Goal: Task Accomplishment & Management: Use online tool/utility

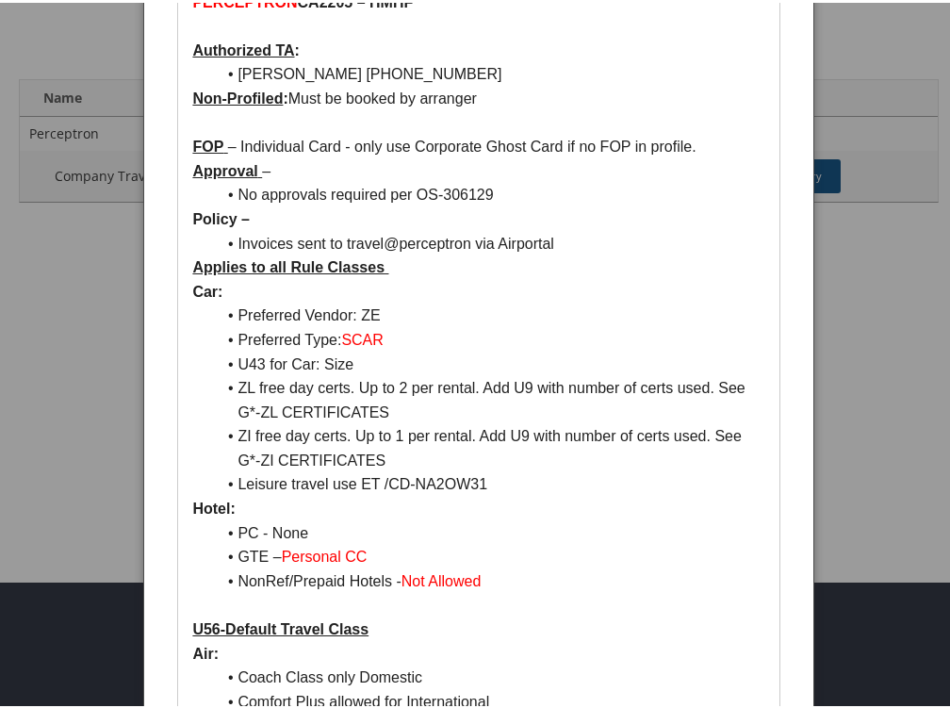
scroll to position [94, 0]
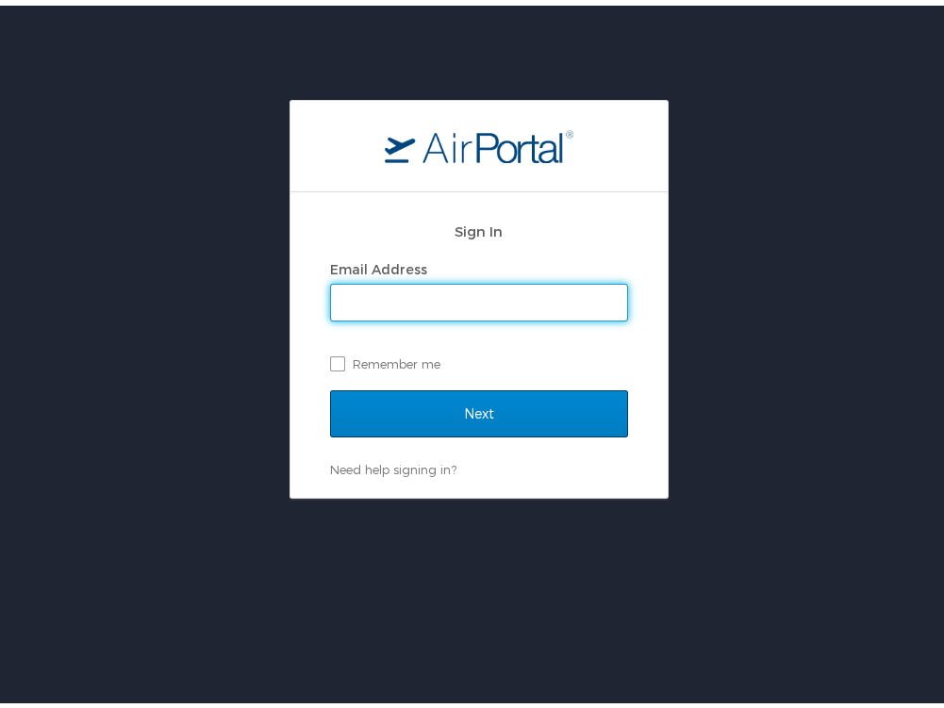
type input "sharaine.vicente@cbtravel.com"
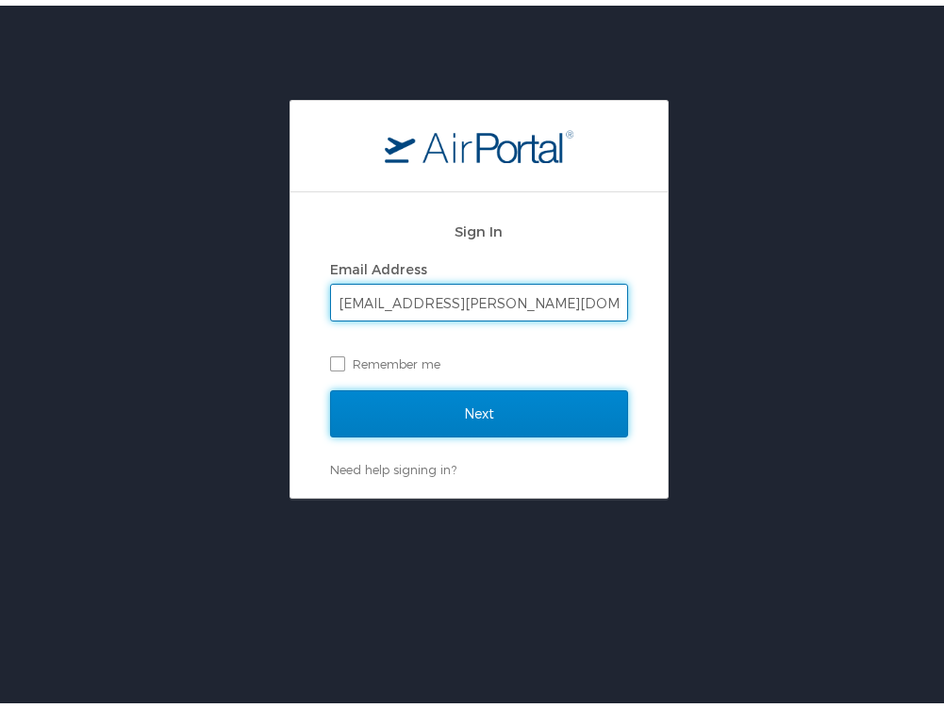
click at [459, 417] on input "Next" at bounding box center [479, 408] width 298 height 47
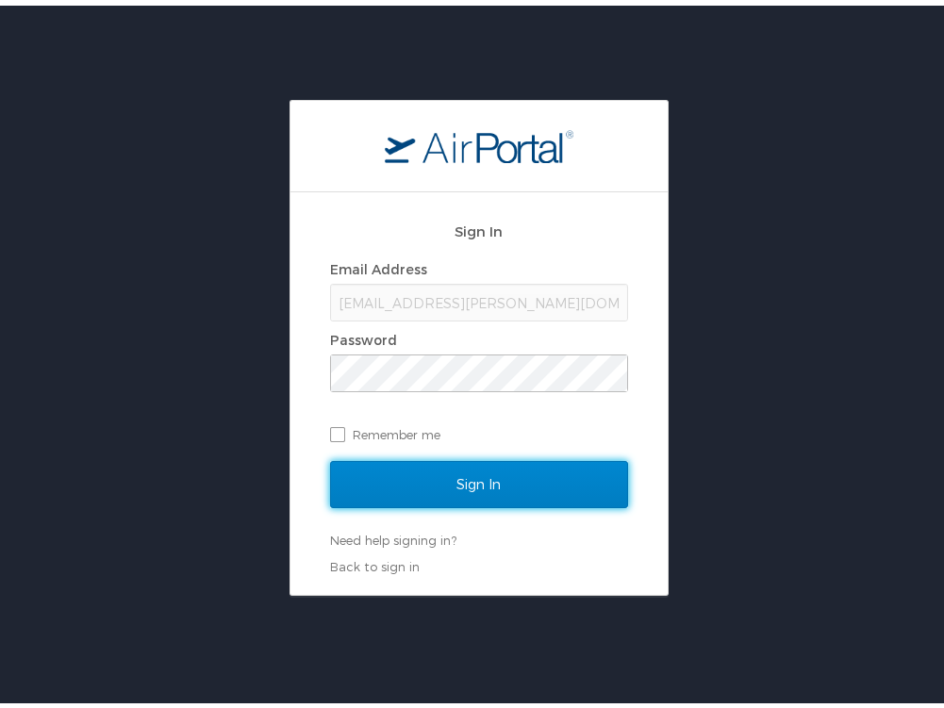
click at [468, 476] on input "Sign In" at bounding box center [479, 478] width 298 height 47
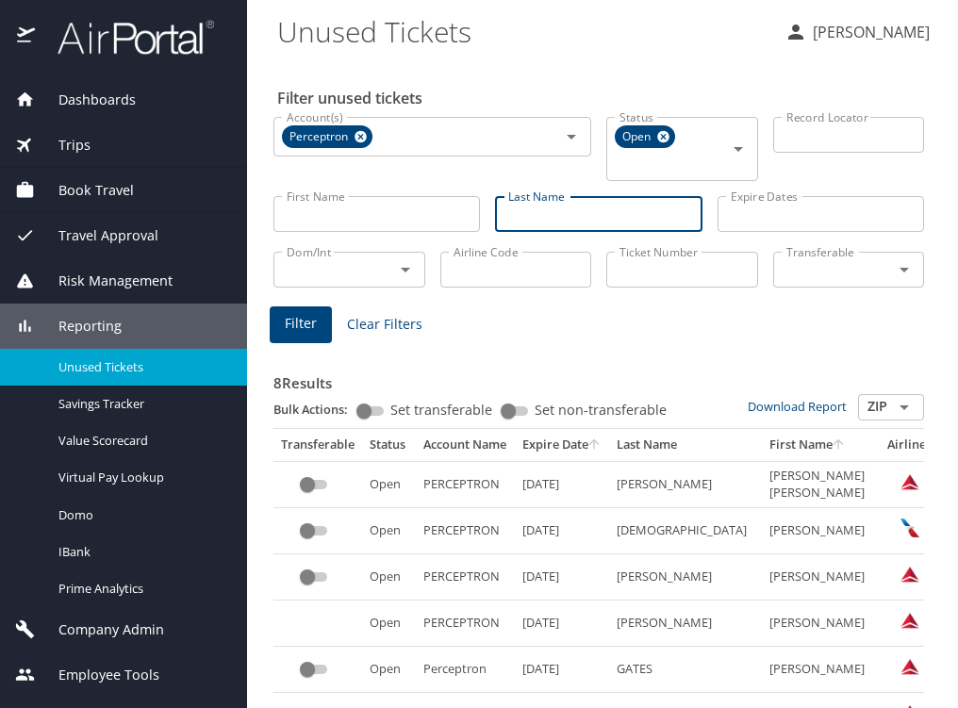
click at [548, 208] on input "Last Name" at bounding box center [598, 214] width 206 height 36
type input "[DEMOGRAPHIC_DATA]"
click at [290, 328] on span "Filter" at bounding box center [301, 324] width 32 height 24
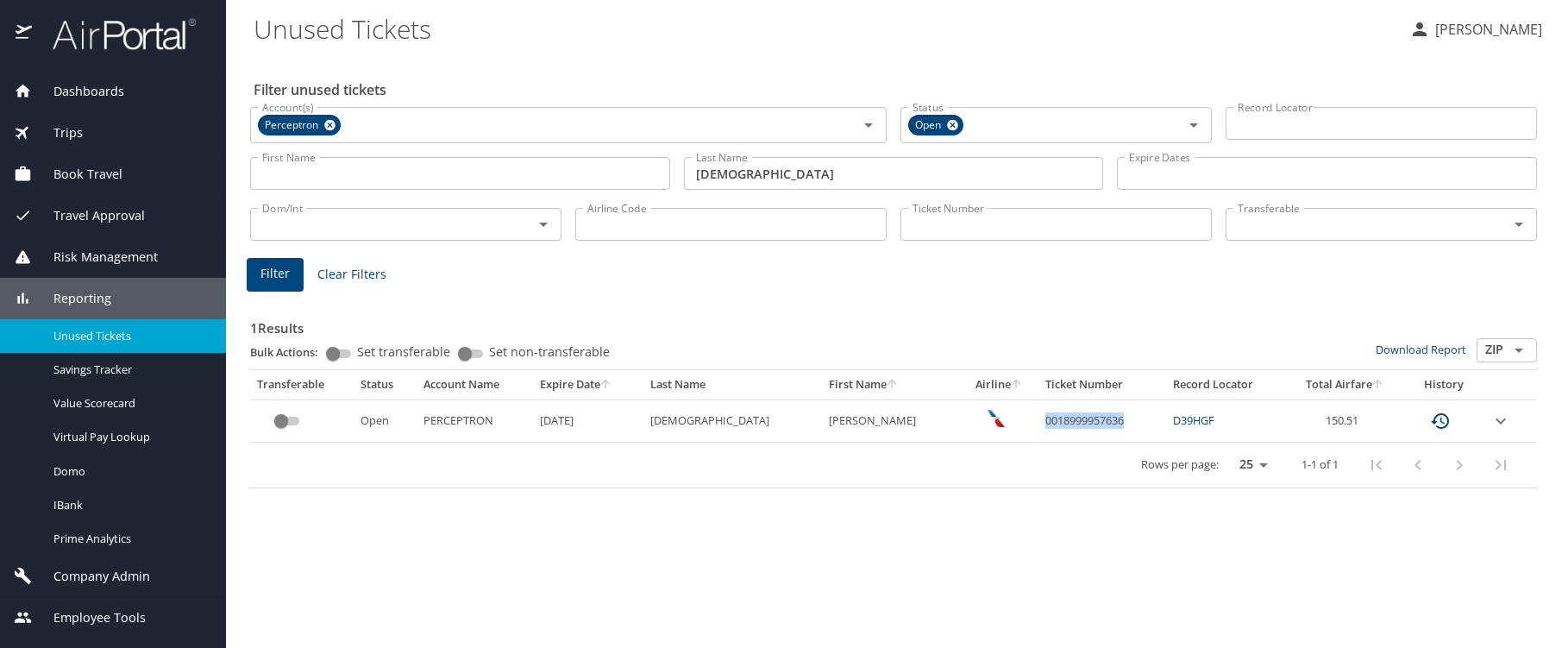
drag, startPoint x: 1015, startPoint y: 416, endPoint x: 1103, endPoint y: 425, distance: 88.5
click at [875, 425] on td "0018999957636" at bounding box center [1101, 420] width 127 height 42
copy td "0018999957636"
